Goal: Task Accomplishment & Management: Manage account settings

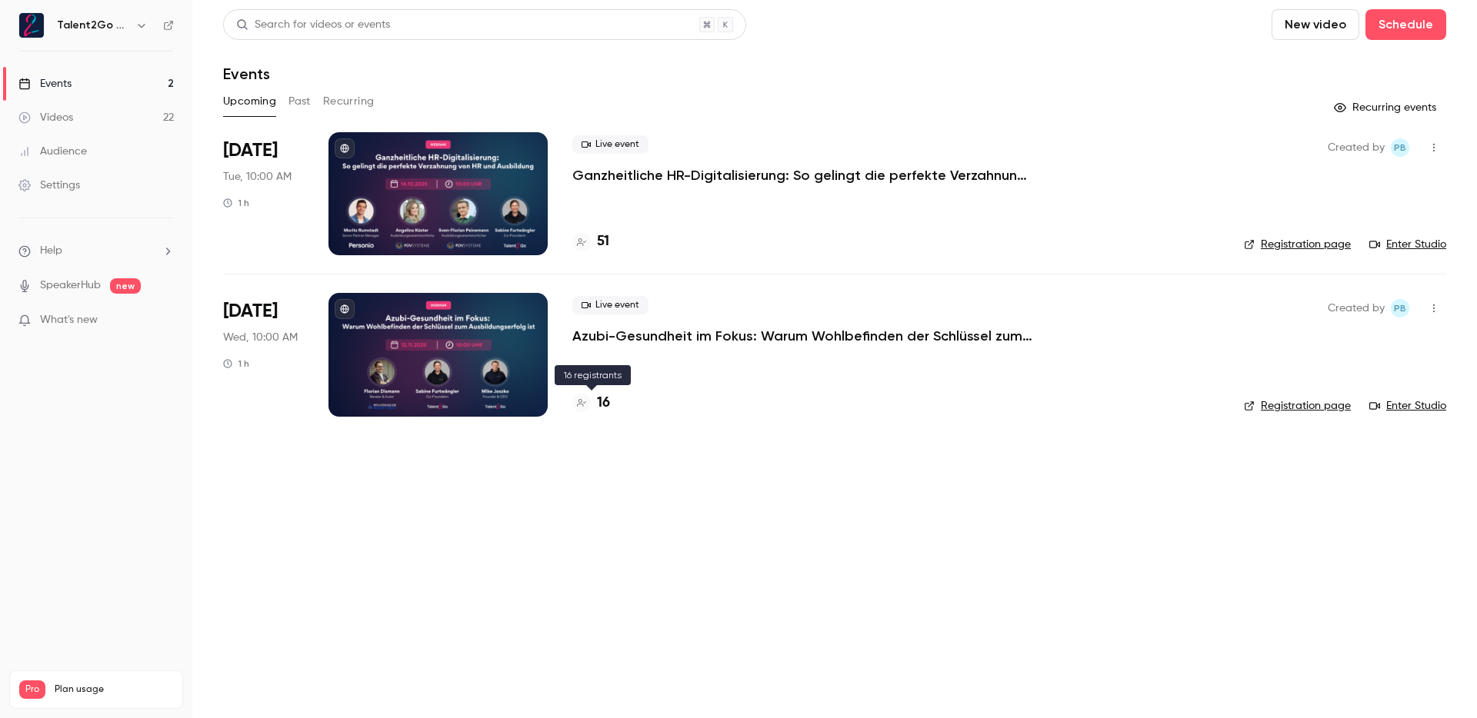
click at [599, 406] on h4 "16" at bounding box center [603, 403] width 13 height 21
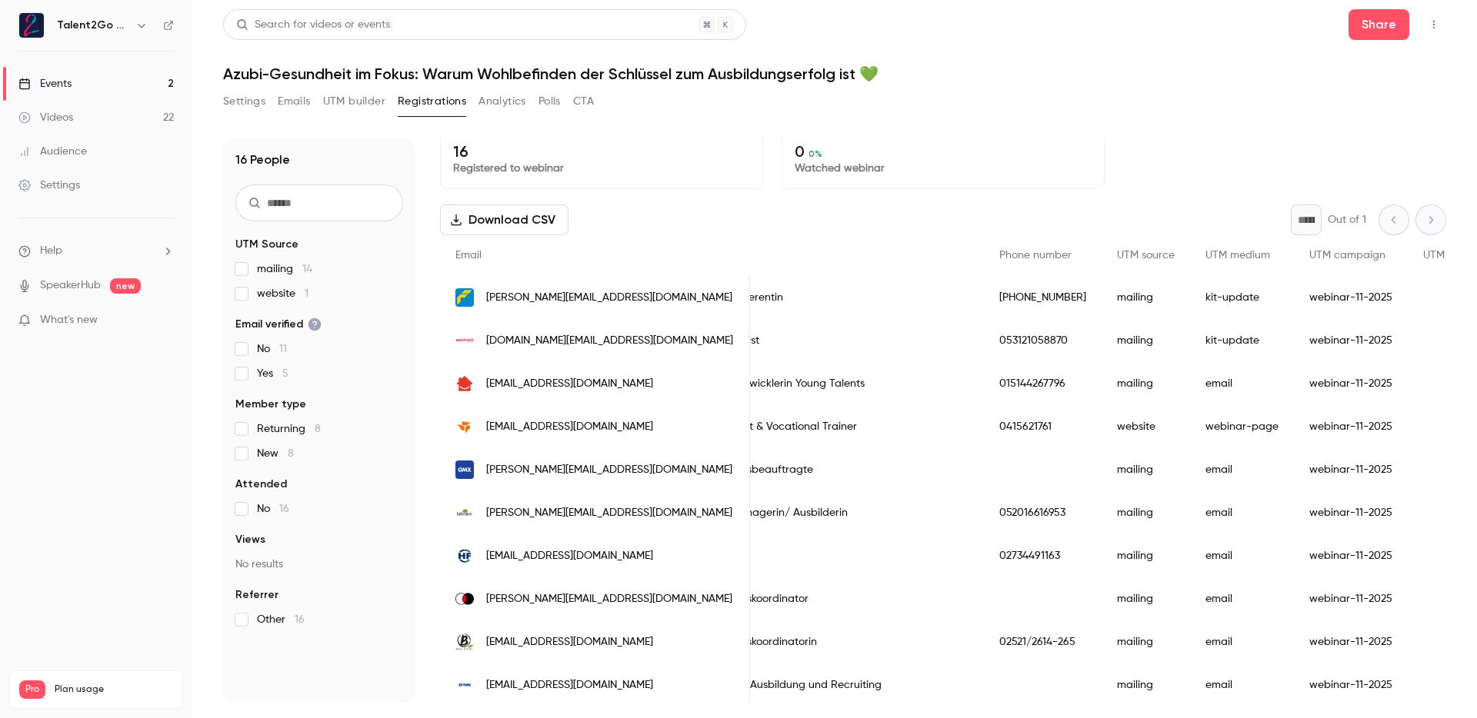
scroll to position [0, 861]
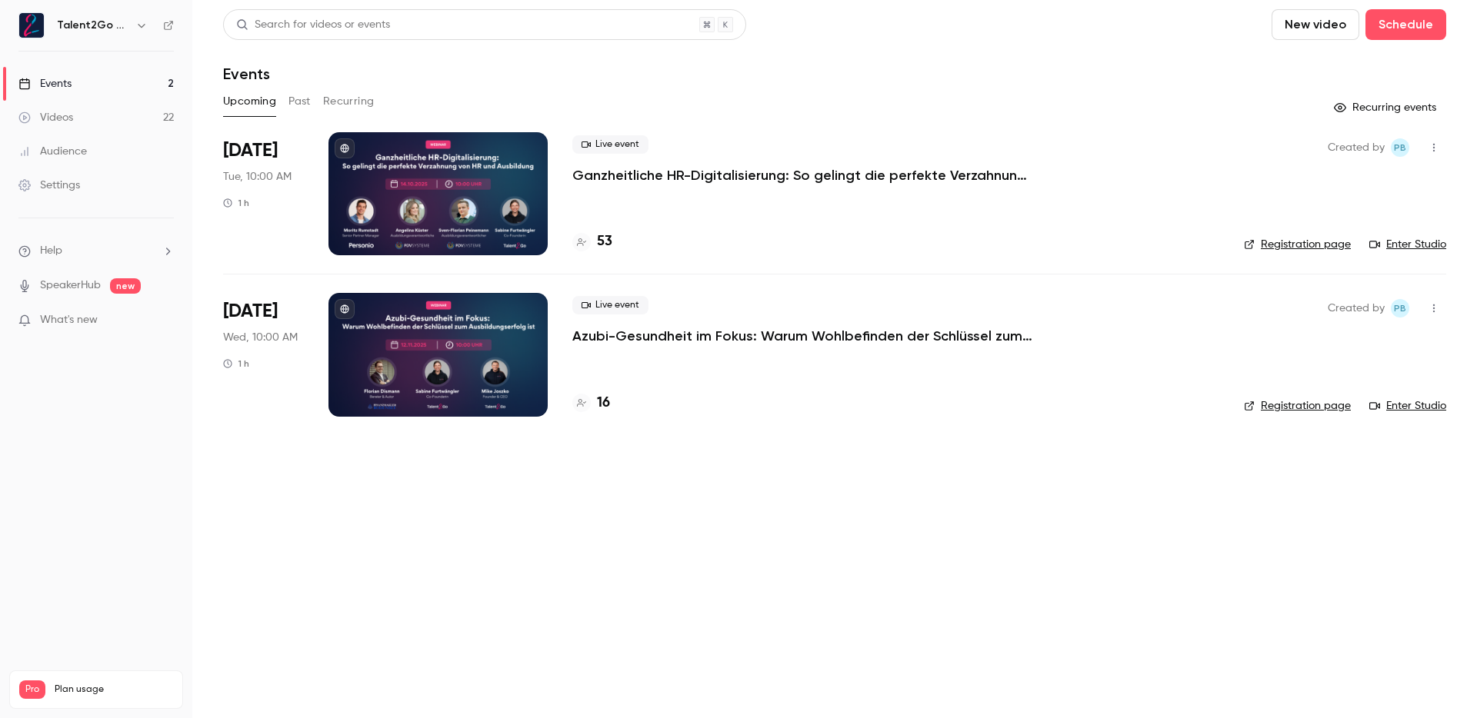
click at [611, 238] on div "53" at bounding box center [895, 241] width 647 height 21
click at [607, 241] on h4 "53" at bounding box center [604, 241] width 15 height 21
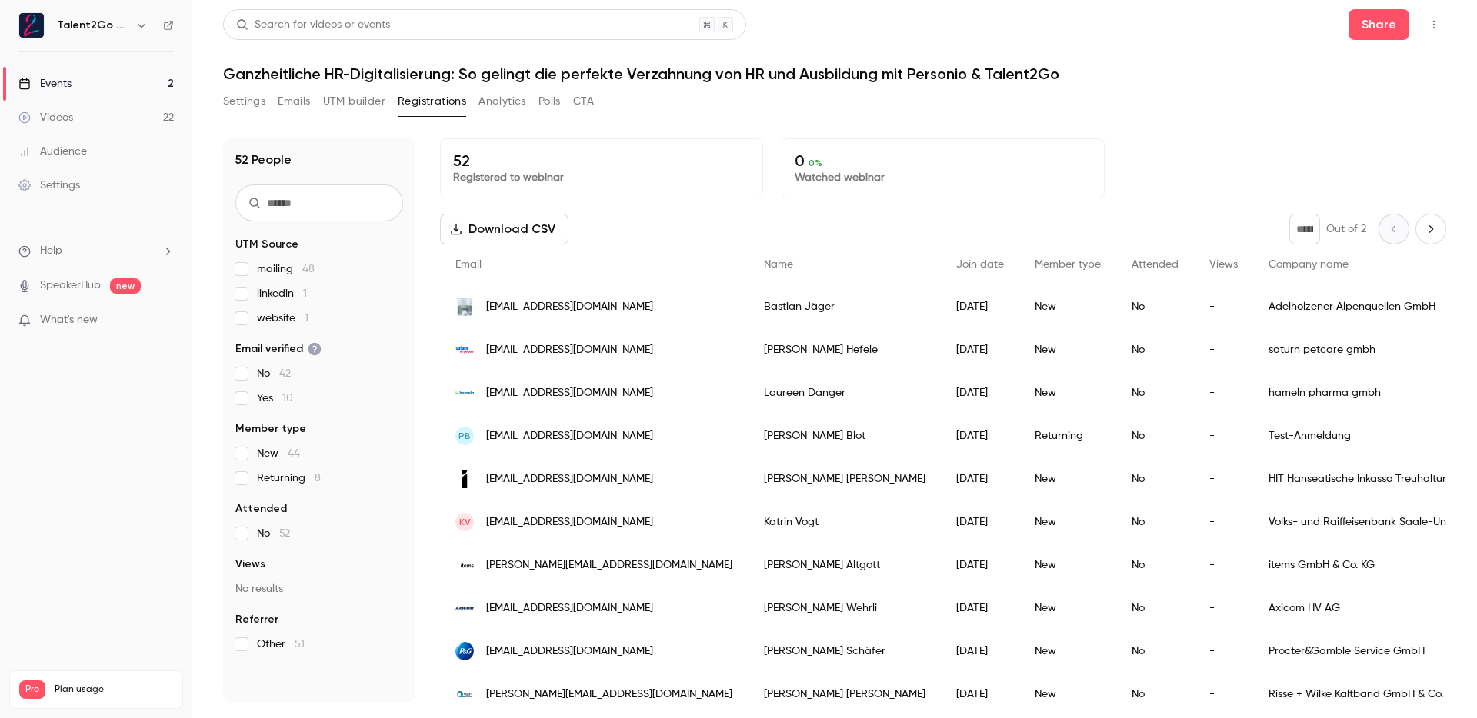
click at [477, 444] on div "PB pascalblot@gmail.com" at bounding box center [594, 436] width 308 height 43
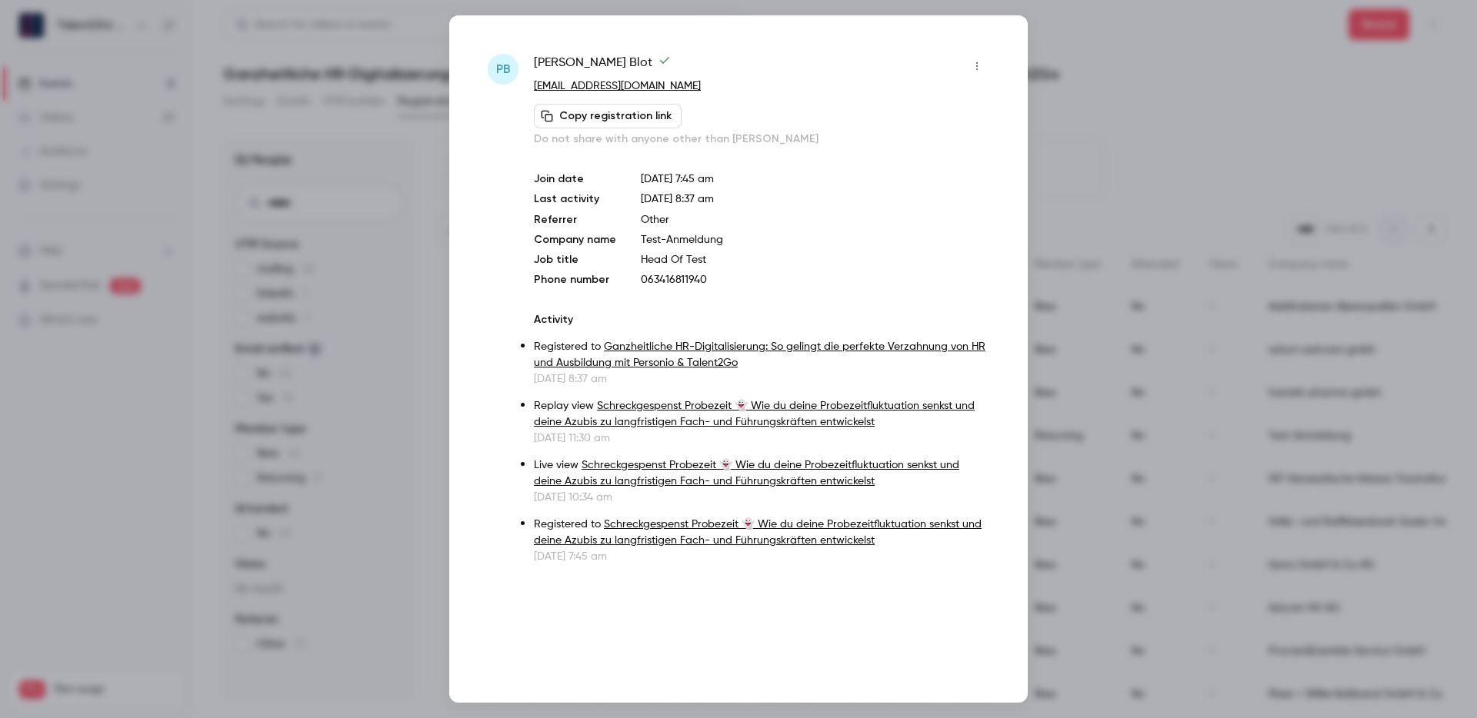
click at [977, 68] on icon "button" at bounding box center [977, 66] width 12 height 11
click at [956, 141] on div "Remove registration" at bounding box center [917, 145] width 117 height 15
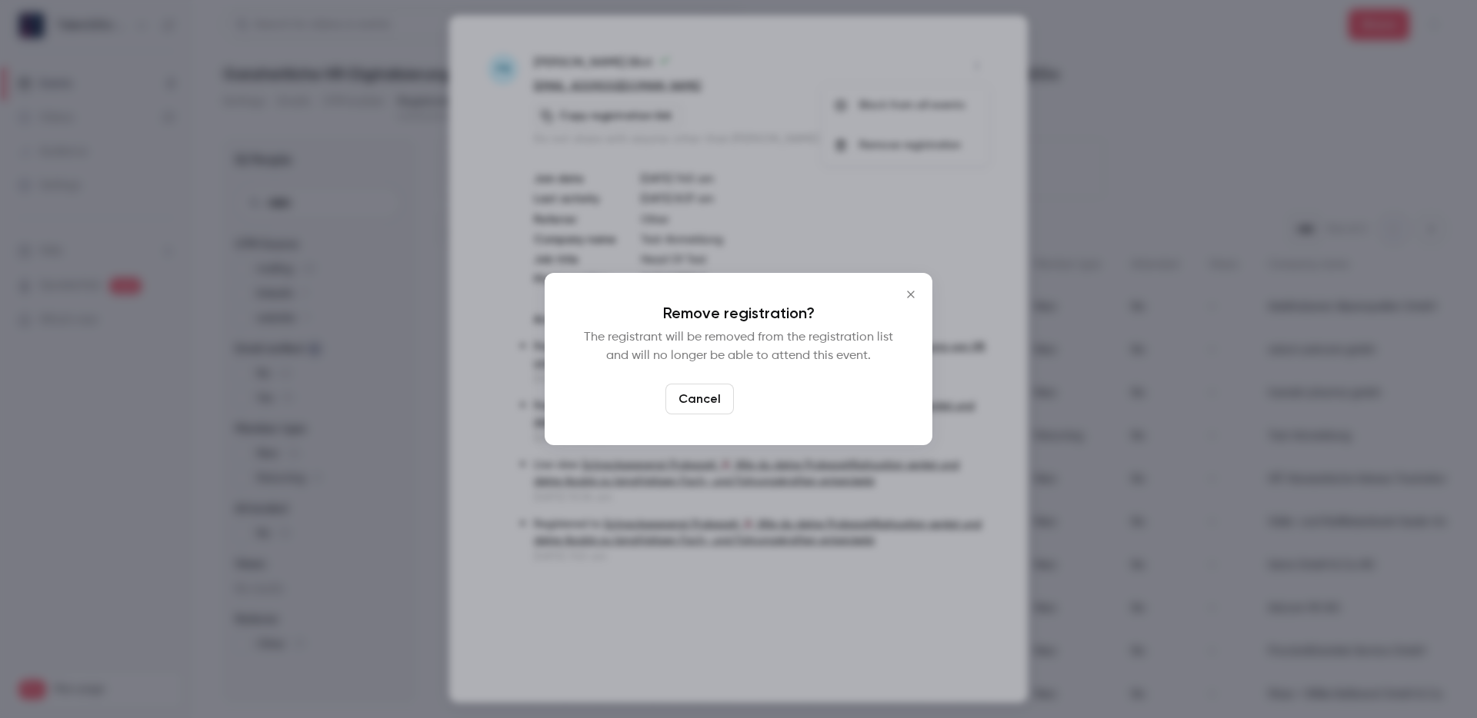
click at [797, 405] on button "Confirm" at bounding box center [776, 399] width 72 height 31
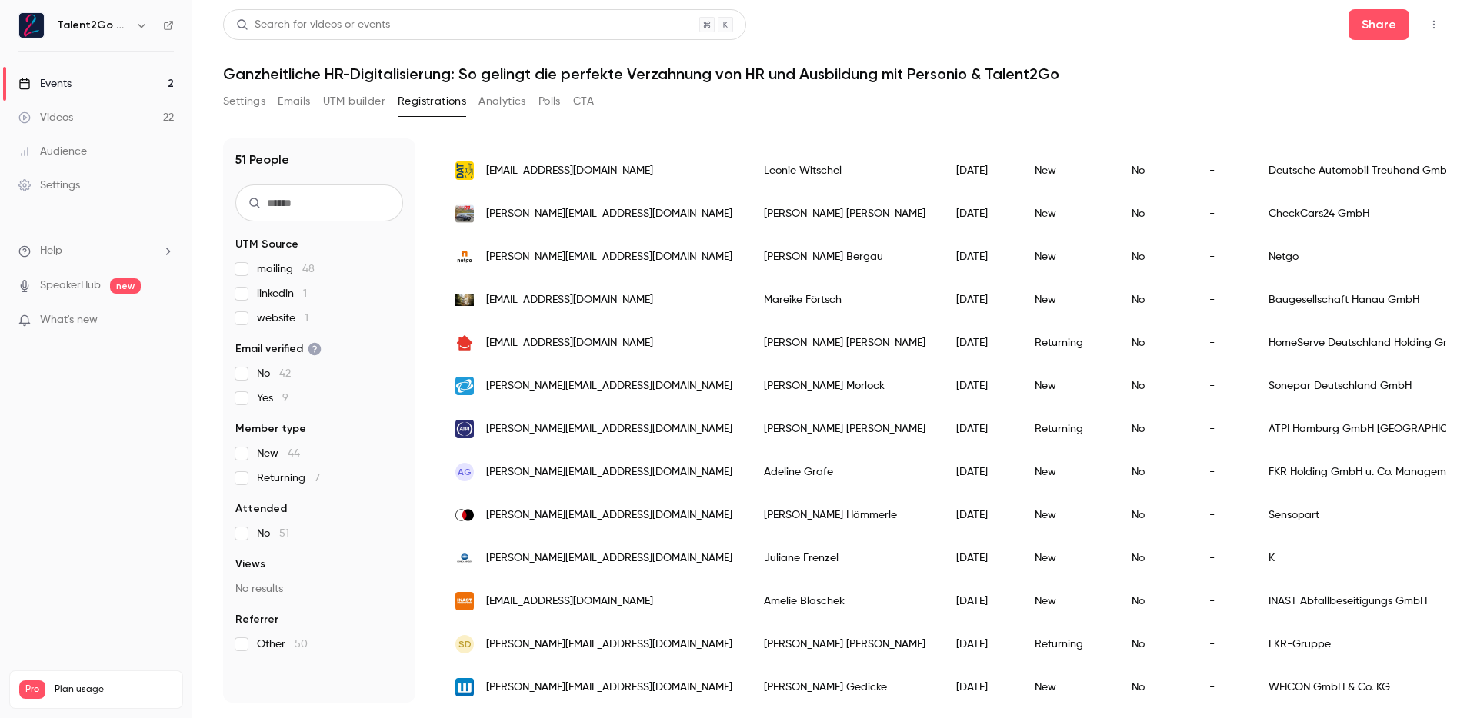
scroll to position [1747, 0]
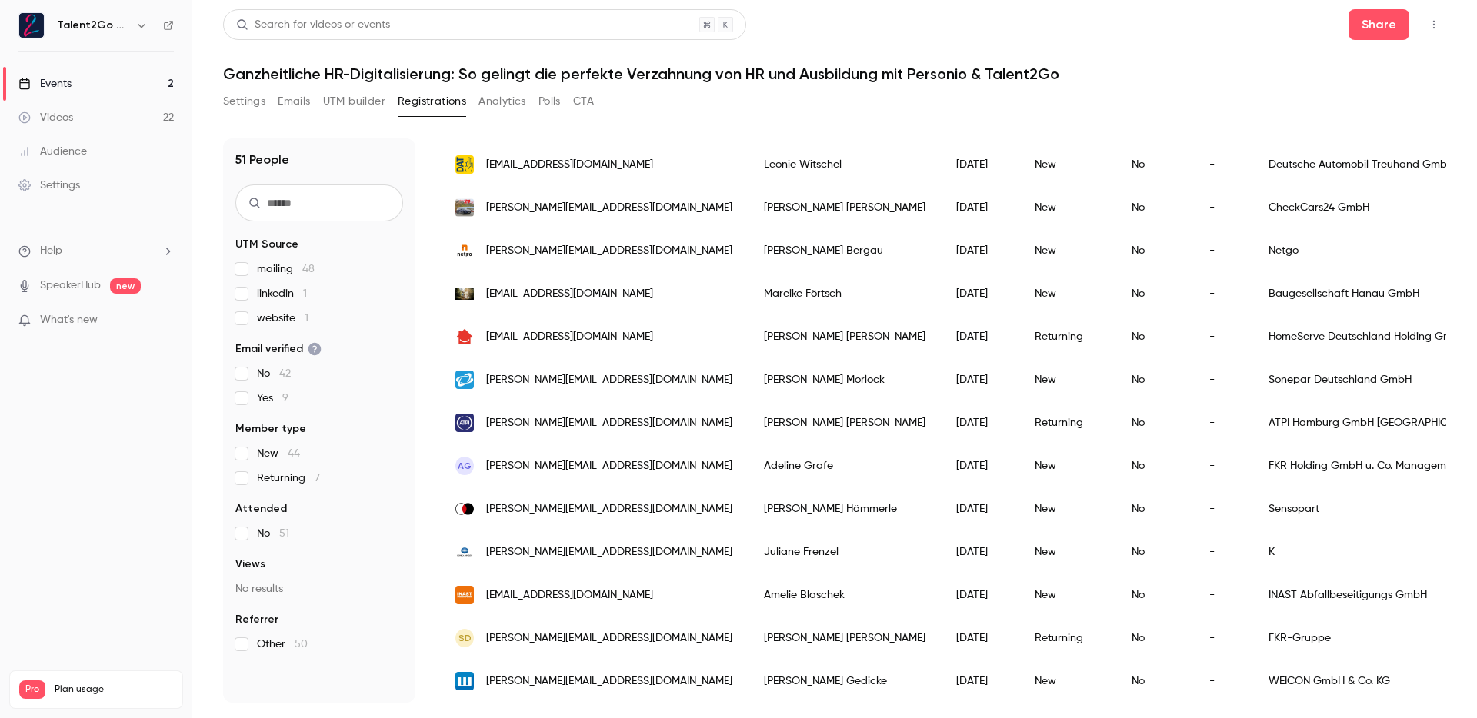
click at [1108, 42] on header "Search for videos or events Share Ganzheitliche HR-Digitalisierung: So gelingt …" at bounding box center [834, 46] width 1223 height 74
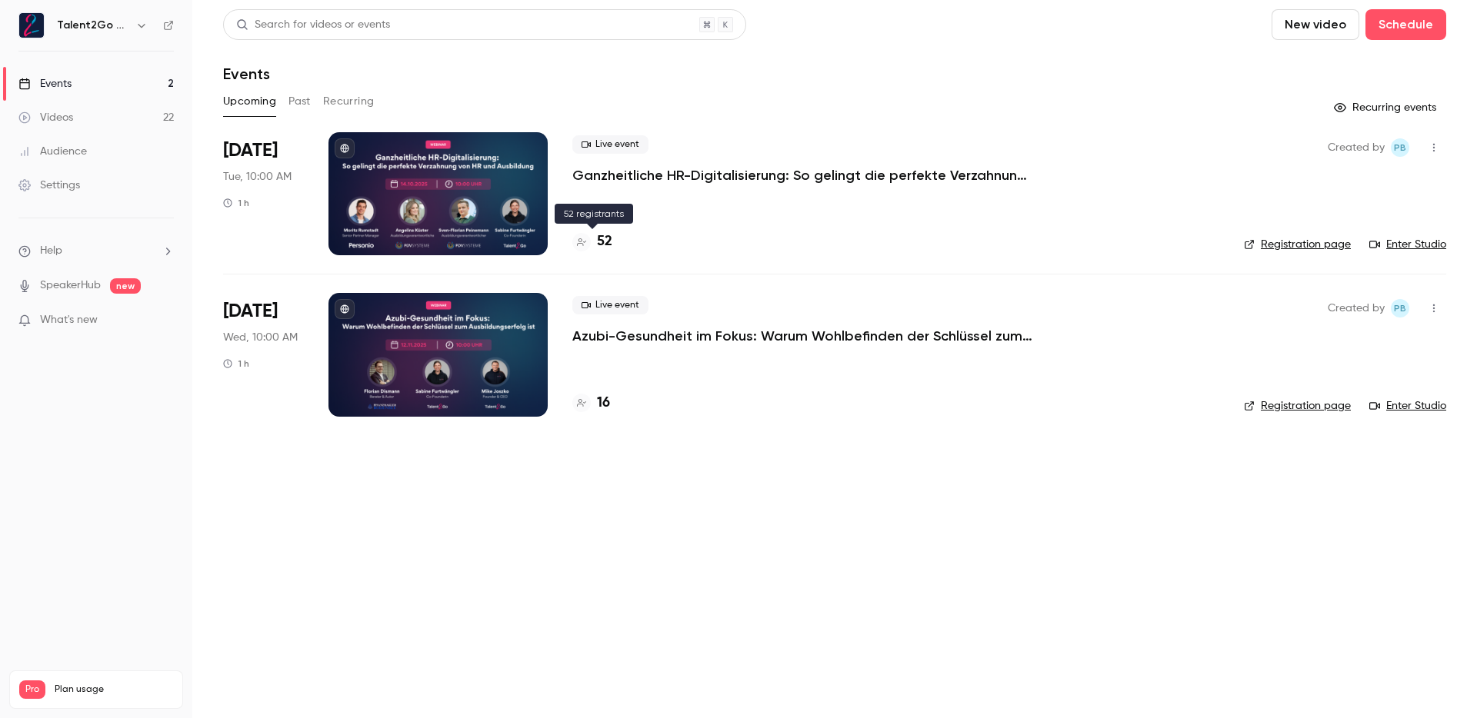
click at [603, 248] on h4 "52" at bounding box center [604, 241] width 15 height 21
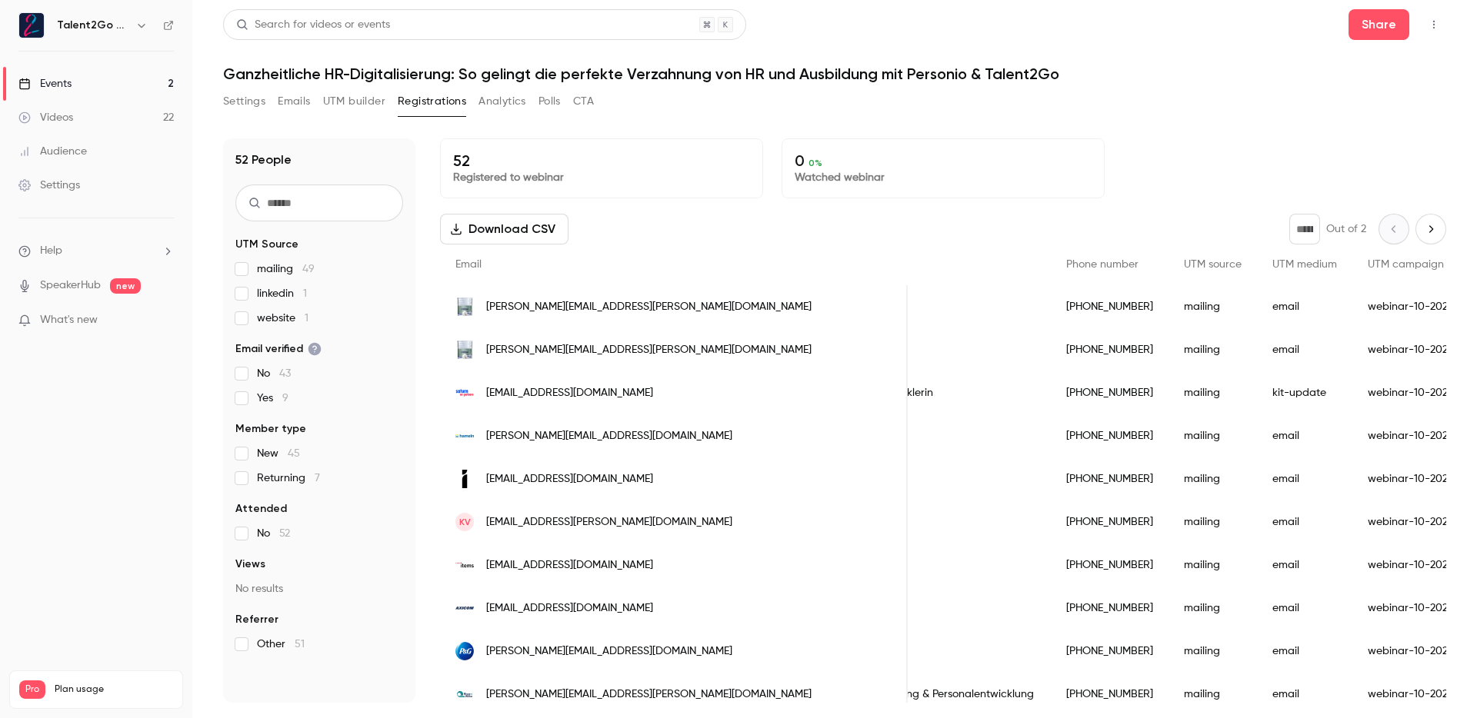
scroll to position [10, 0]
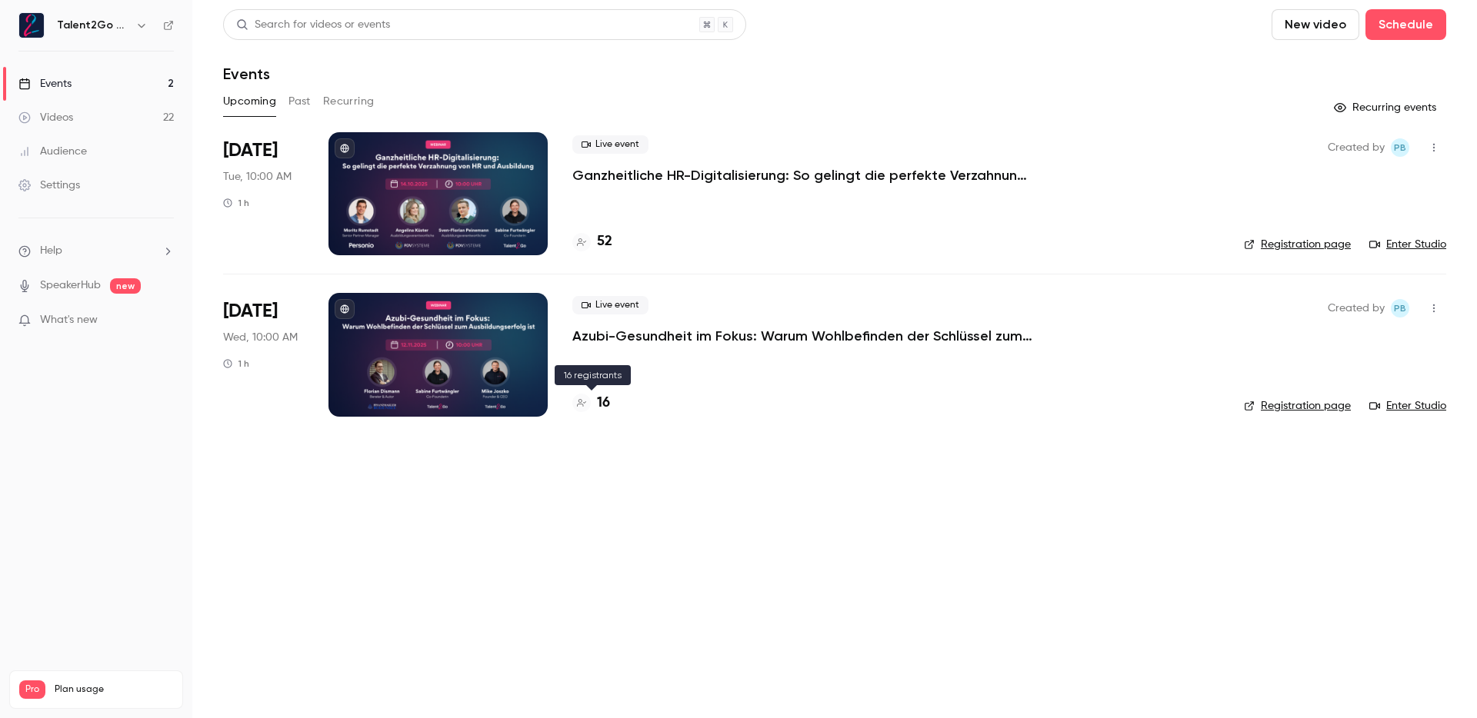
click at [601, 393] on h4 "16" at bounding box center [603, 403] width 13 height 21
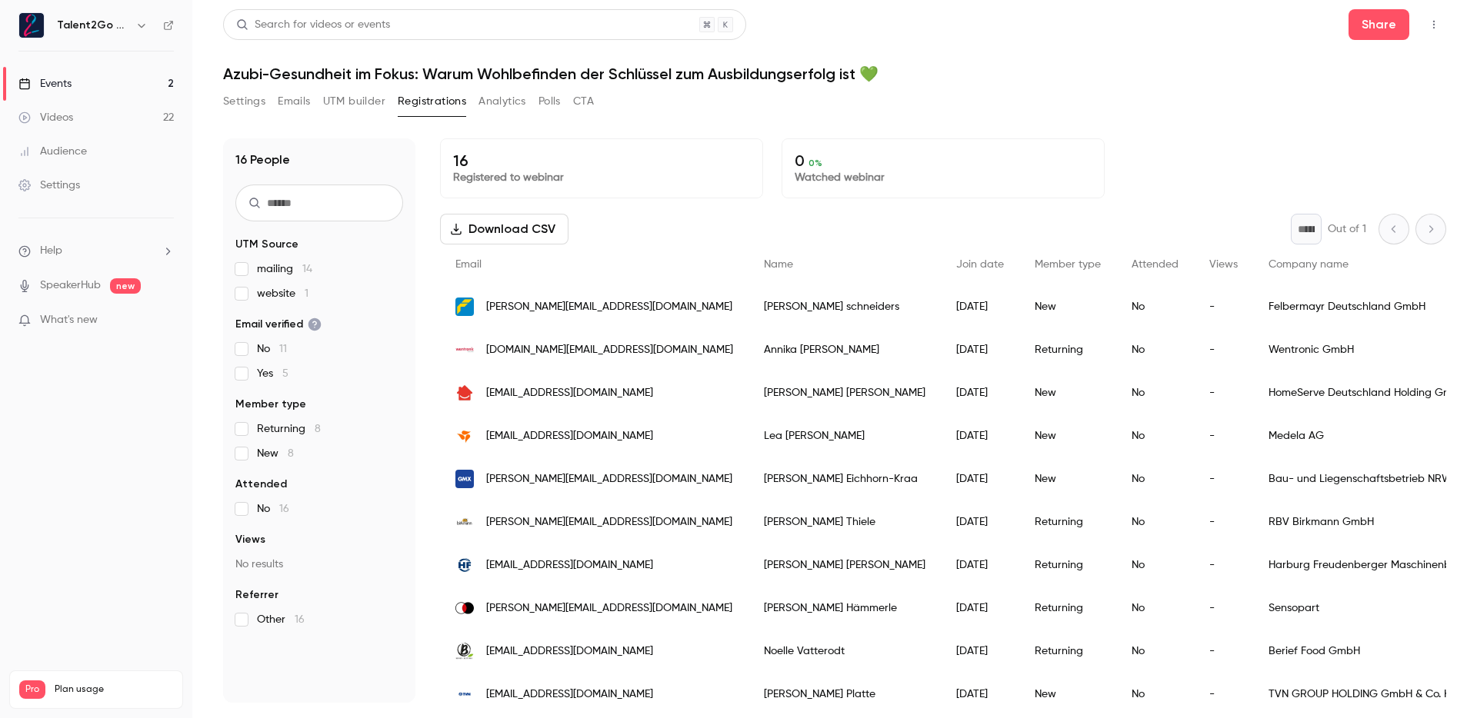
scroll to position [10, 0]
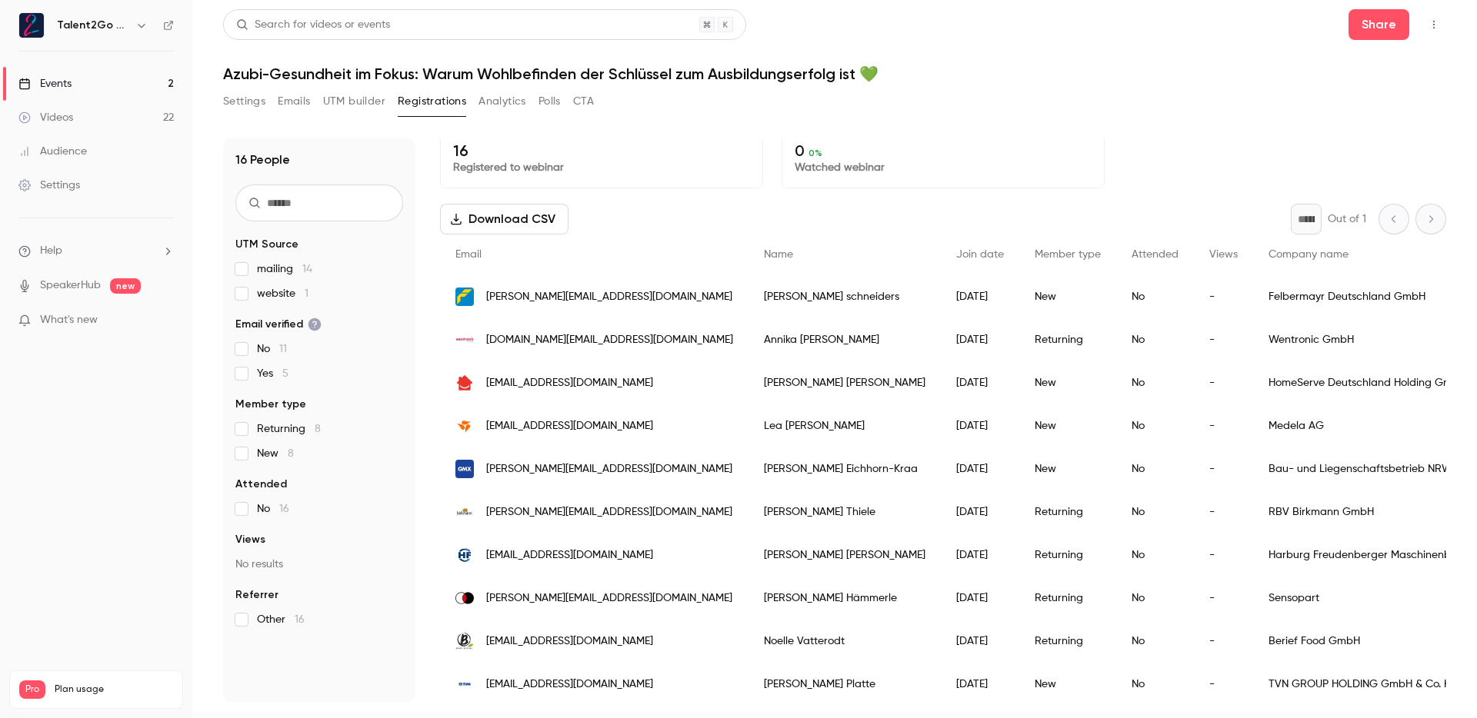
click at [781, 148] on div "0 0 % Watched webinar" at bounding box center [942, 158] width 323 height 60
